Goal: Navigation & Orientation: Find specific page/section

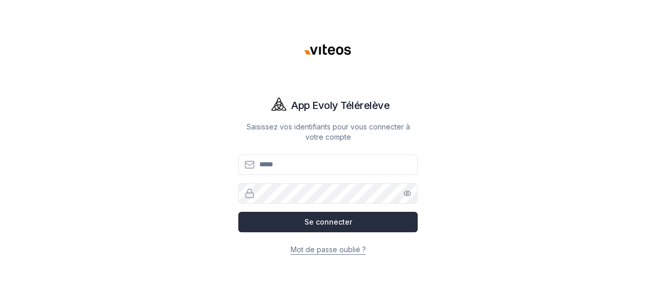
type input "**********"
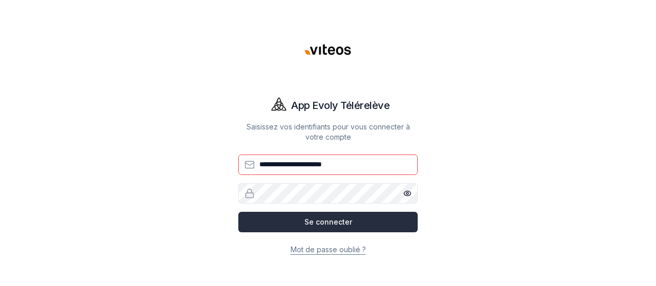
click at [330, 225] on button "Se connecter" at bounding box center [327, 222] width 179 height 20
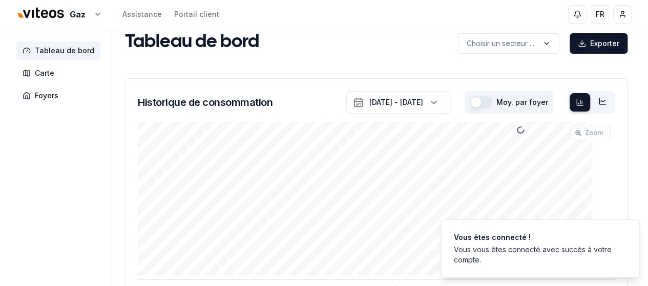
scroll to position [13, 0]
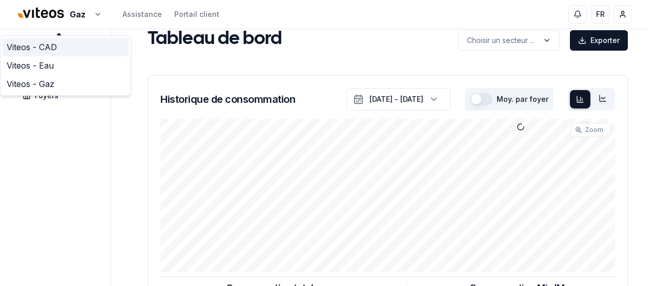
click at [73, 48] on link "Viteos - CAD" at bounding box center [66, 47] width 126 height 18
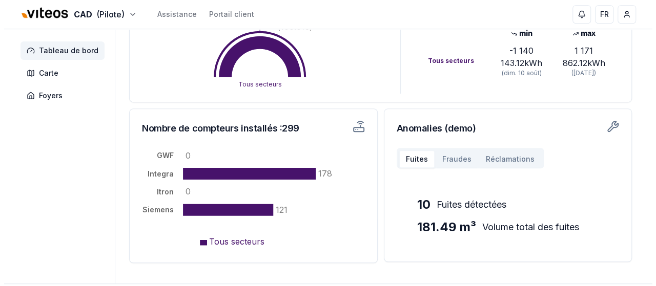
scroll to position [302, 0]
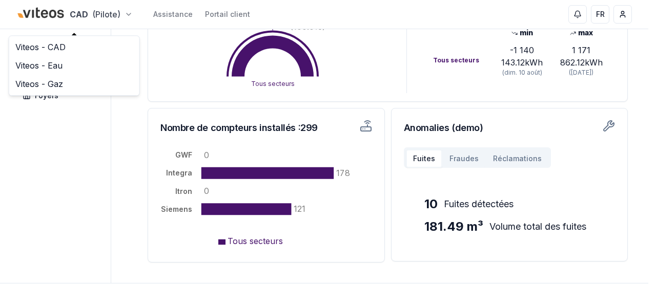
click at [120, 13] on html "CAD (Pilote) Assistance Portail client FR Nedim Cormehic Tableau de bord Carte …" at bounding box center [328, 15] width 656 height 635
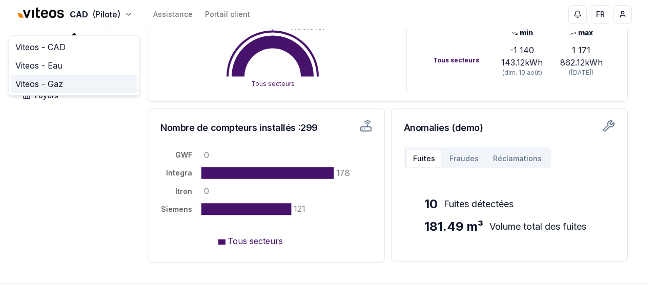
click at [58, 82] on link "Viteos - Gaz" at bounding box center [74, 84] width 126 height 18
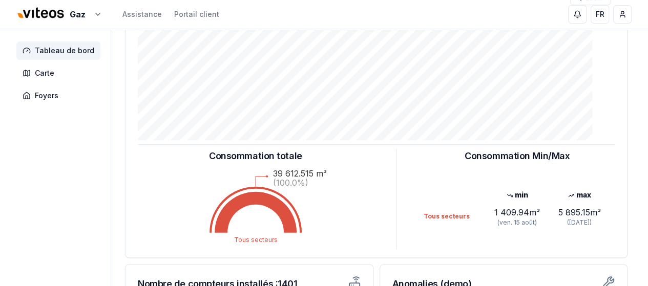
scroll to position [131, 0]
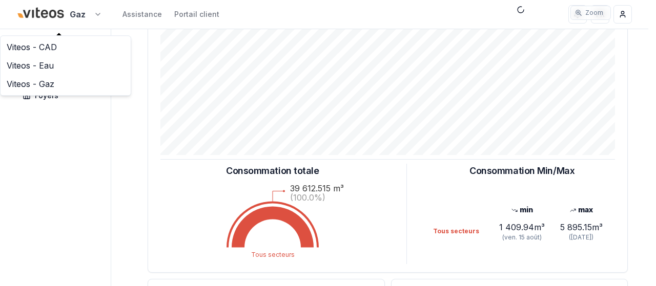
click at [67, 12] on html "Gaz Assistance Portail client FR Nedim Cormehic Tableau de bord Carte Foyers Ta…" at bounding box center [328, 186] width 656 height 635
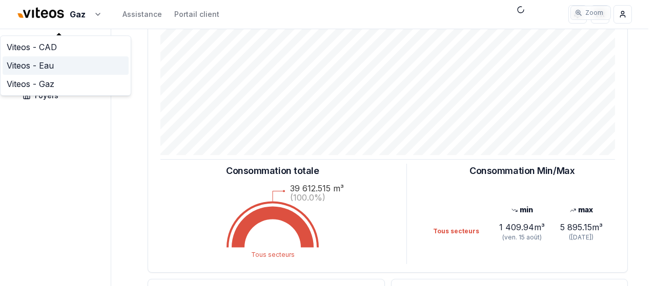
click at [57, 65] on link "Viteos - Eau" at bounding box center [66, 65] width 126 height 18
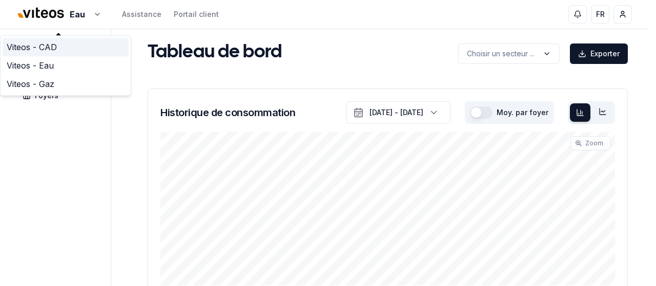
click at [65, 45] on link "Viteos - CAD" at bounding box center [66, 47] width 126 height 18
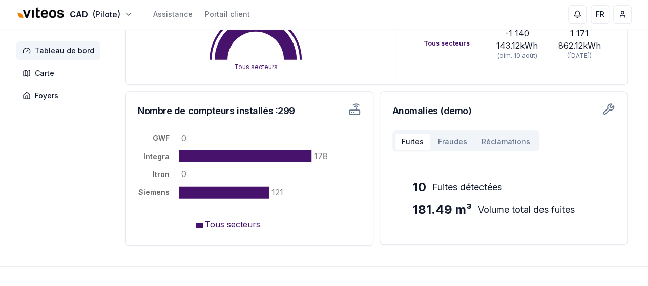
scroll to position [327, 0]
